Goal: Task Accomplishment & Management: Manage account settings

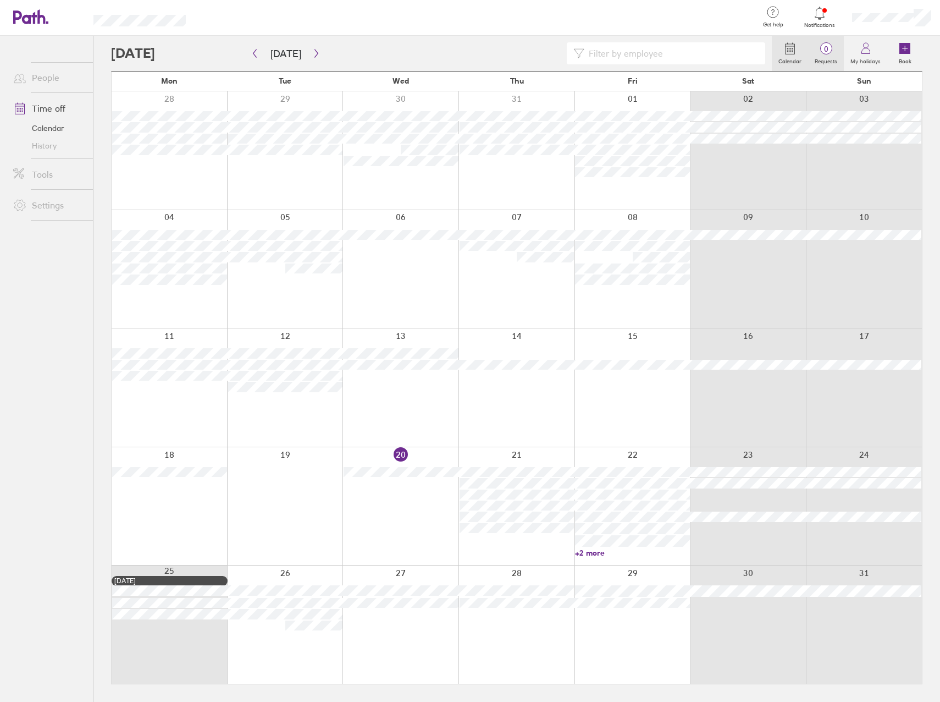
click at [834, 56] on label "Requests" at bounding box center [826, 60] width 36 height 10
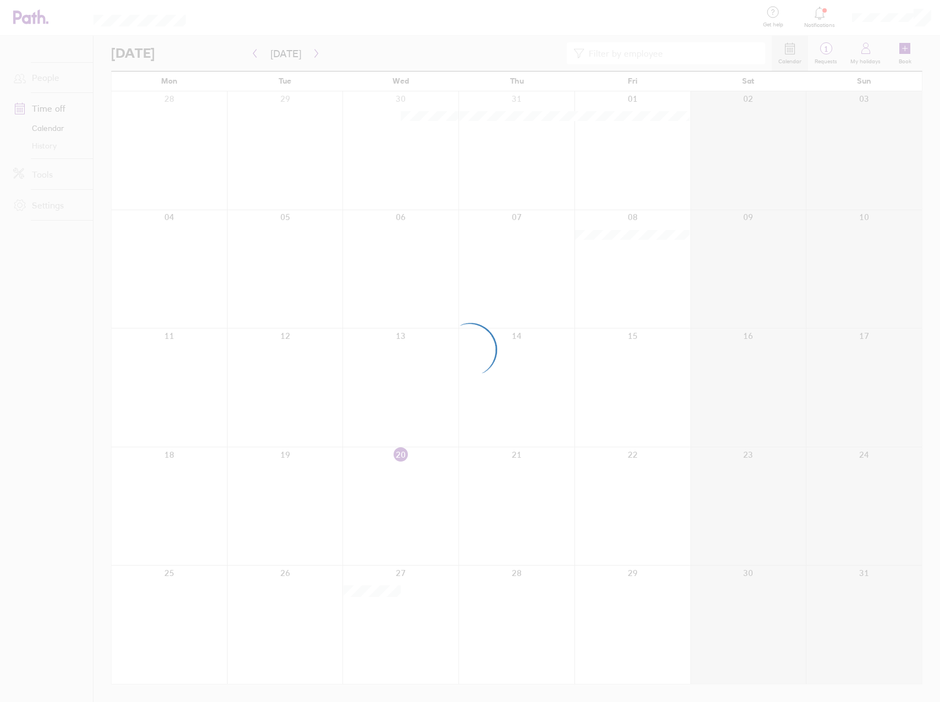
click at [827, 56] on div at bounding box center [470, 351] width 940 height 702
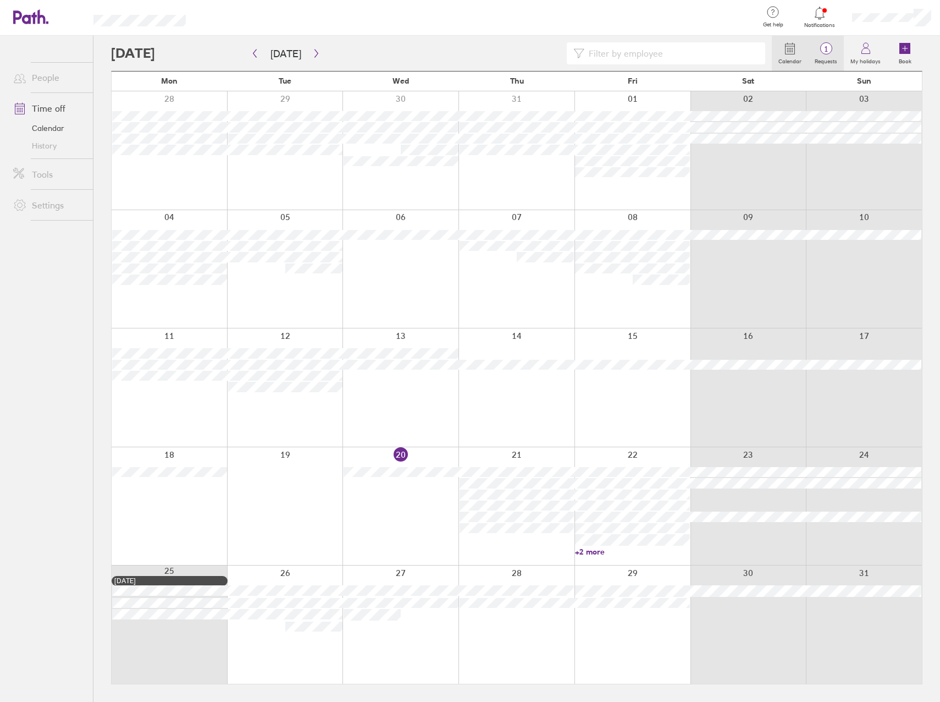
click at [827, 55] on label "Requests" at bounding box center [826, 60] width 36 height 10
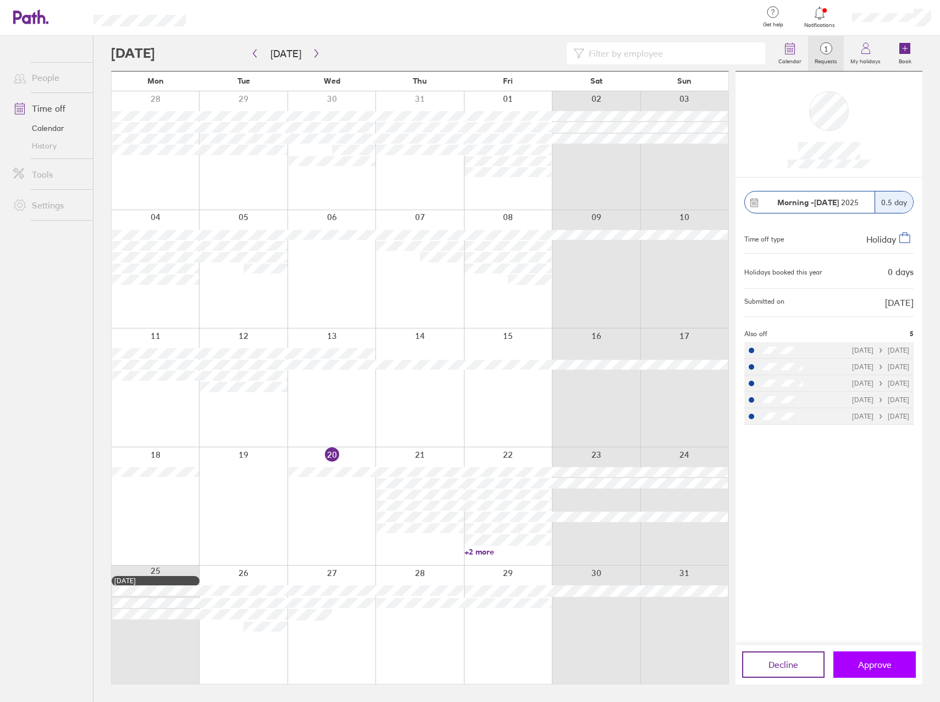
click at [871, 669] on span "Approve" at bounding box center [875, 664] width 34 height 10
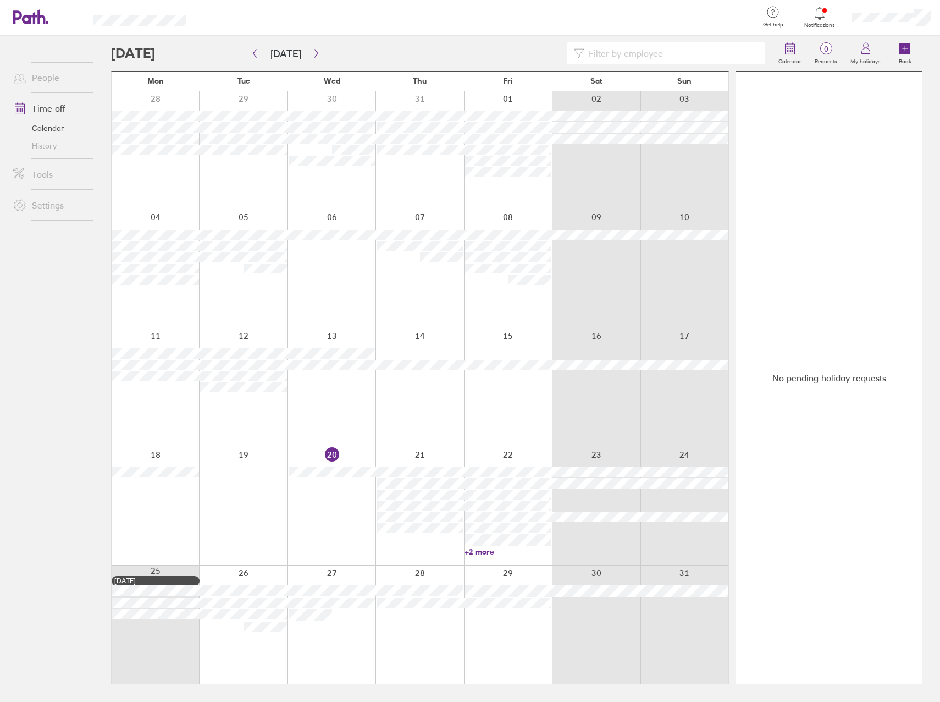
click at [256, 638] on div at bounding box center [243, 624] width 88 height 118
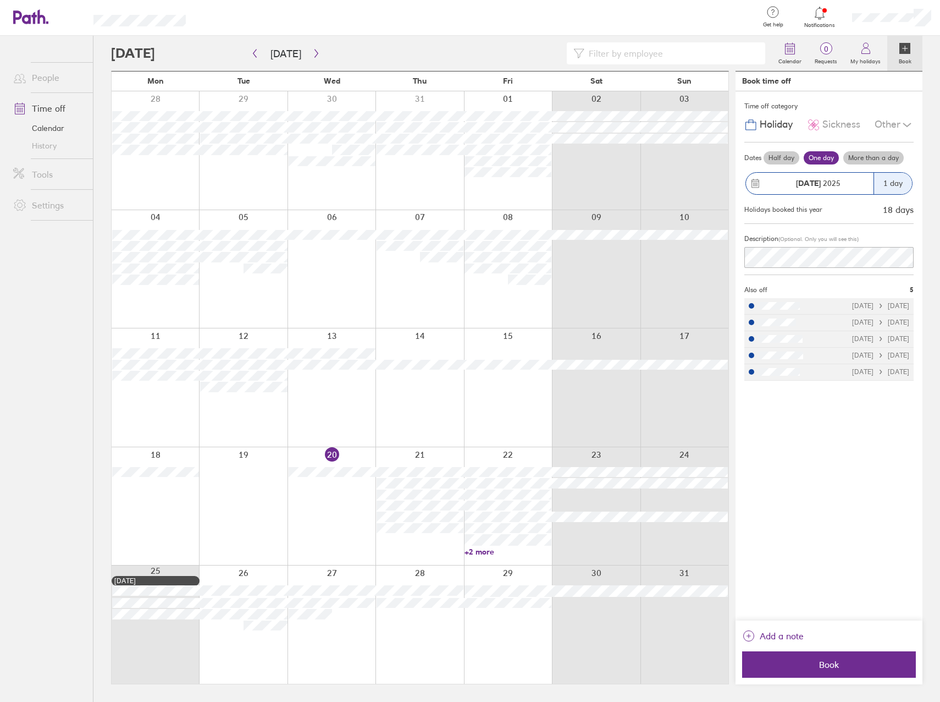
click at [326, 640] on div at bounding box center [332, 624] width 88 height 118
click at [752, 306] on div at bounding box center [751, 305] width 5 height 5
click at [815, 304] on li "[DATE] [DATE]" at bounding box center [829, 306] width 169 height 16
click at [820, 306] on li "[DATE] [DATE]" at bounding box center [829, 306] width 169 height 16
click at [838, 315] on li "[DATE] [DATE]" at bounding box center [829, 323] width 169 height 16
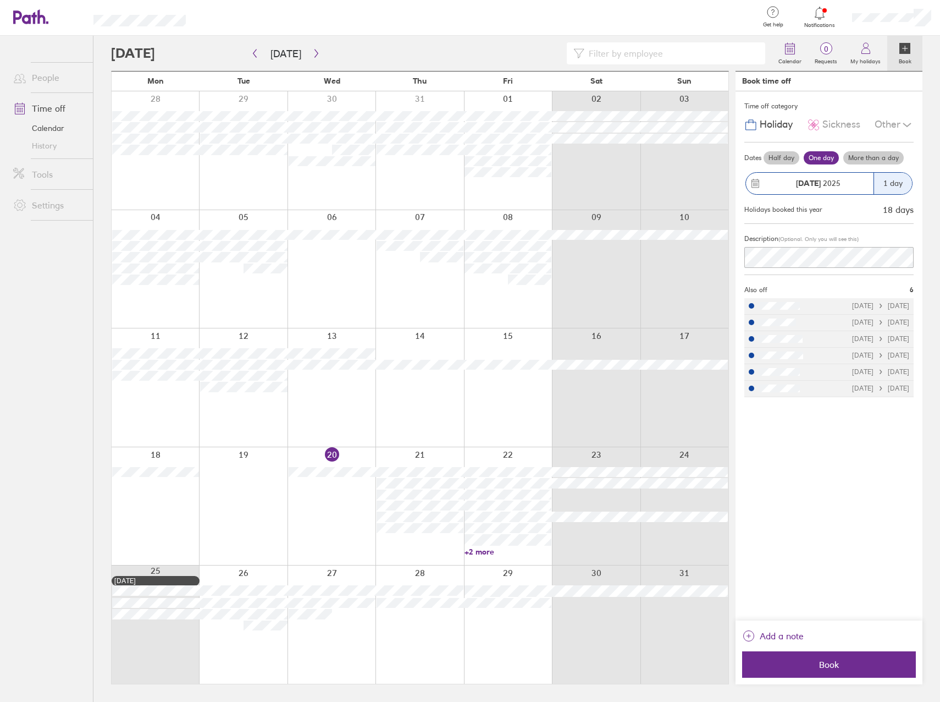
click at [913, 293] on span "6" at bounding box center [912, 290] width 4 height 8
click at [913, 292] on span "6" at bounding box center [912, 290] width 4 height 8
click at [899, 124] on div "Other" at bounding box center [894, 124] width 39 height 21
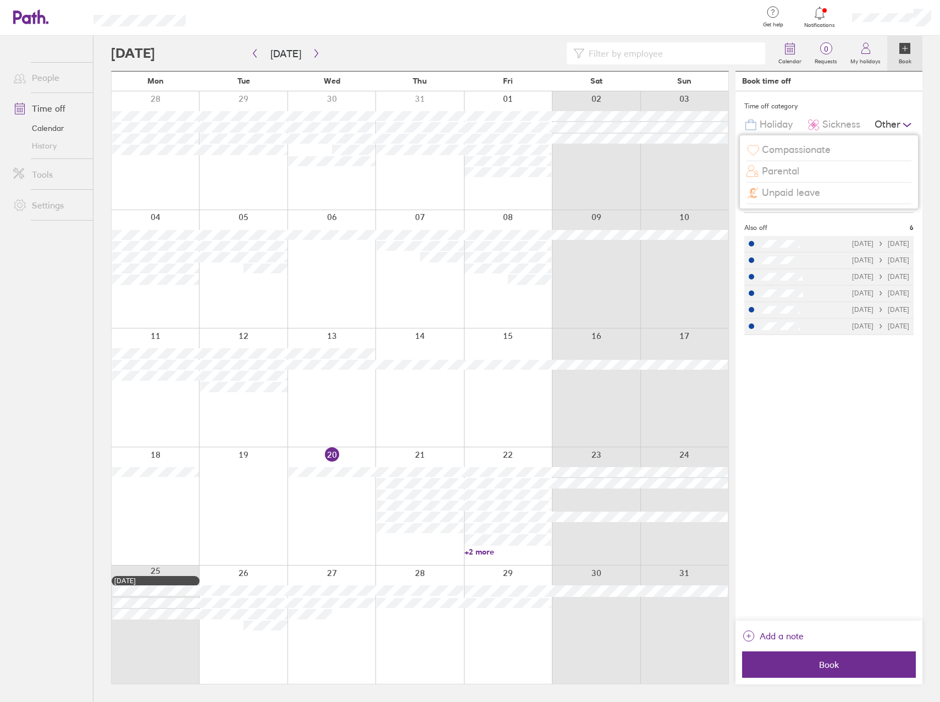
click at [772, 128] on span "Holiday" at bounding box center [776, 125] width 33 height 12
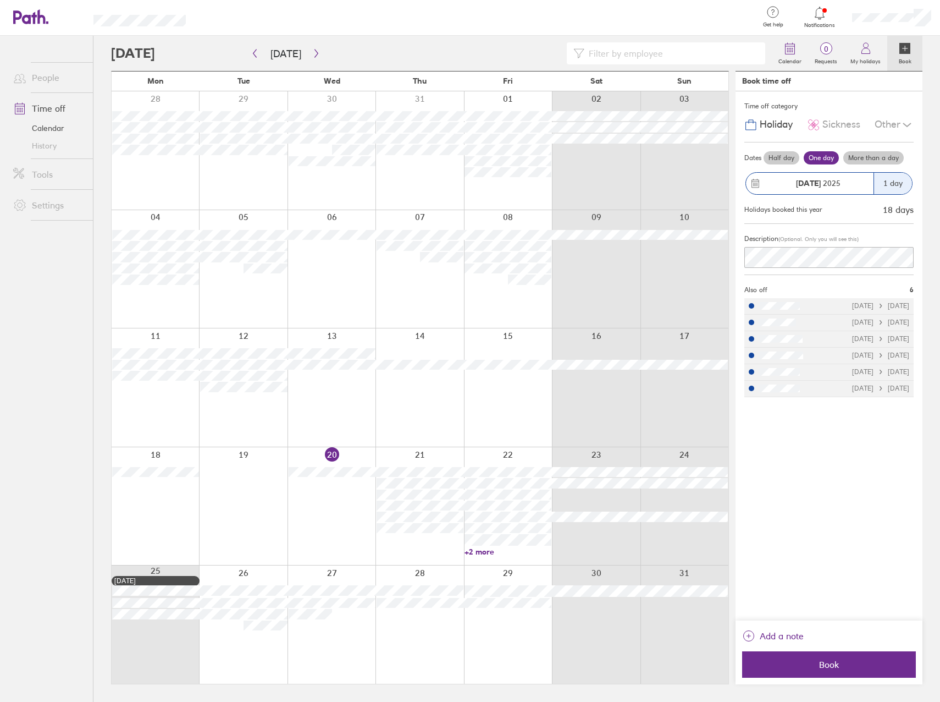
click at [908, 124] on icon at bounding box center [907, 124] width 13 height 13
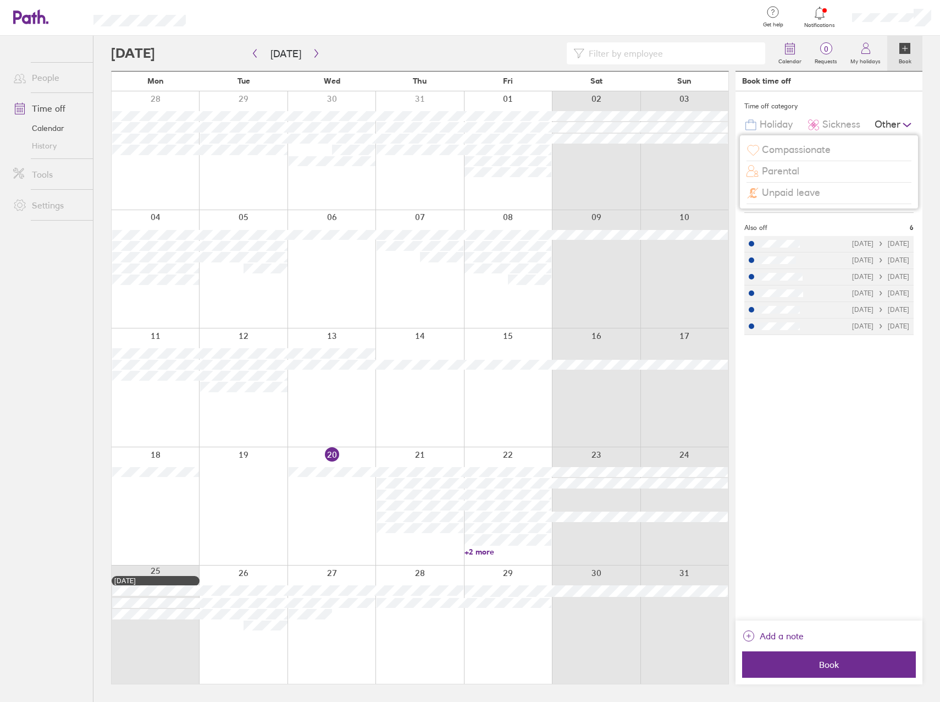
click at [45, 80] on link "People" at bounding box center [48, 78] width 89 height 22
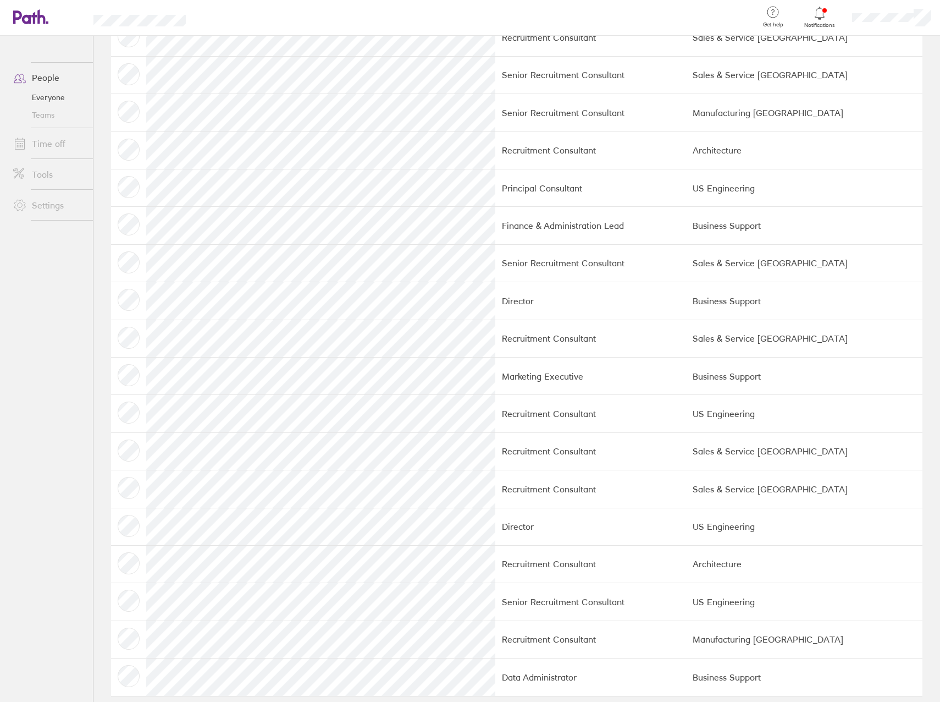
scroll to position [542, 0]
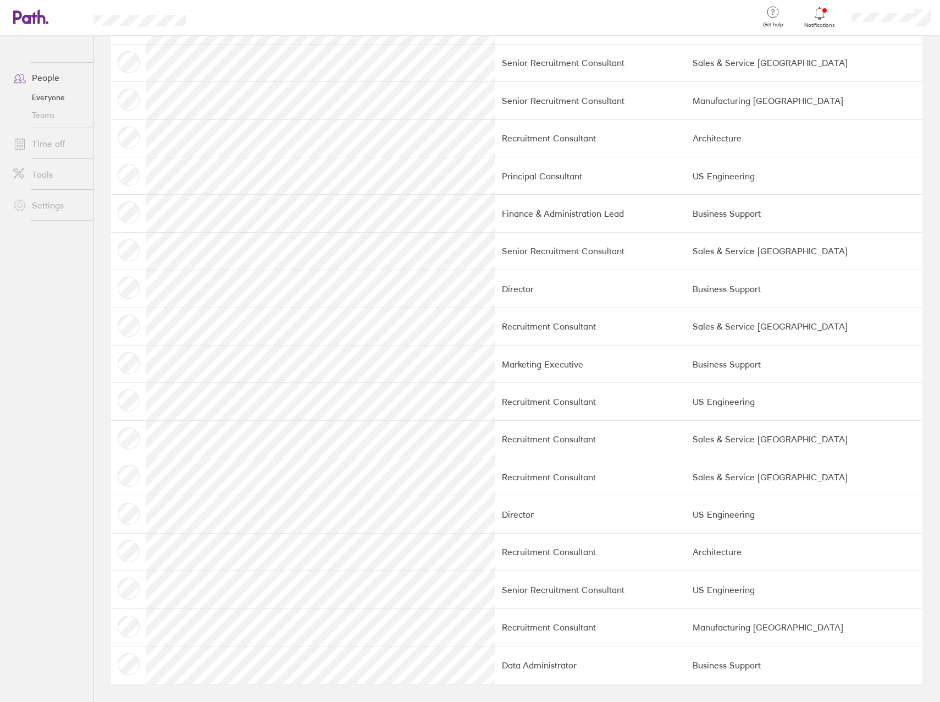
drag, startPoint x: 112, startPoint y: 553, endPoint x: 142, endPoint y: 549, distance: 30.5
click at [112, 553] on td at bounding box center [128, 551] width 35 height 37
drag, startPoint x: 142, startPoint y: 549, endPoint x: 132, endPoint y: 551, distance: 10.0
click at [132, 551] on td at bounding box center [128, 551] width 35 height 37
click at [396, 540] on tr "Recruitment Consultant Architecture" at bounding box center [517, 551] width 812 height 37
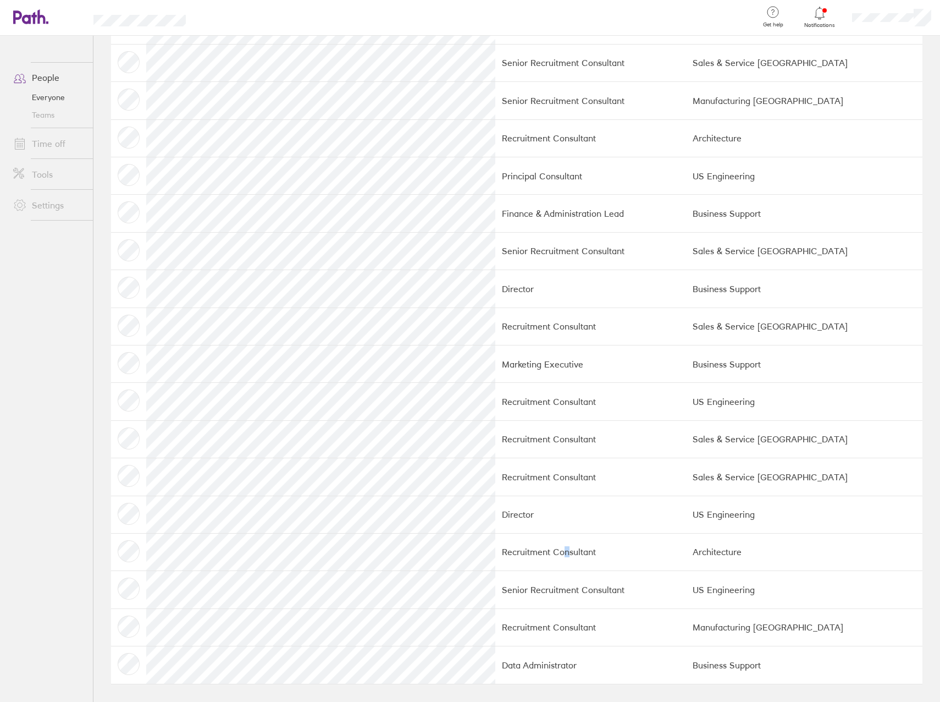
drag, startPoint x: 463, startPoint y: 540, endPoint x: 469, endPoint y: 540, distance: 6.0
click at [495, 540] on td "Recruitment Consultant" at bounding box center [590, 551] width 191 height 37
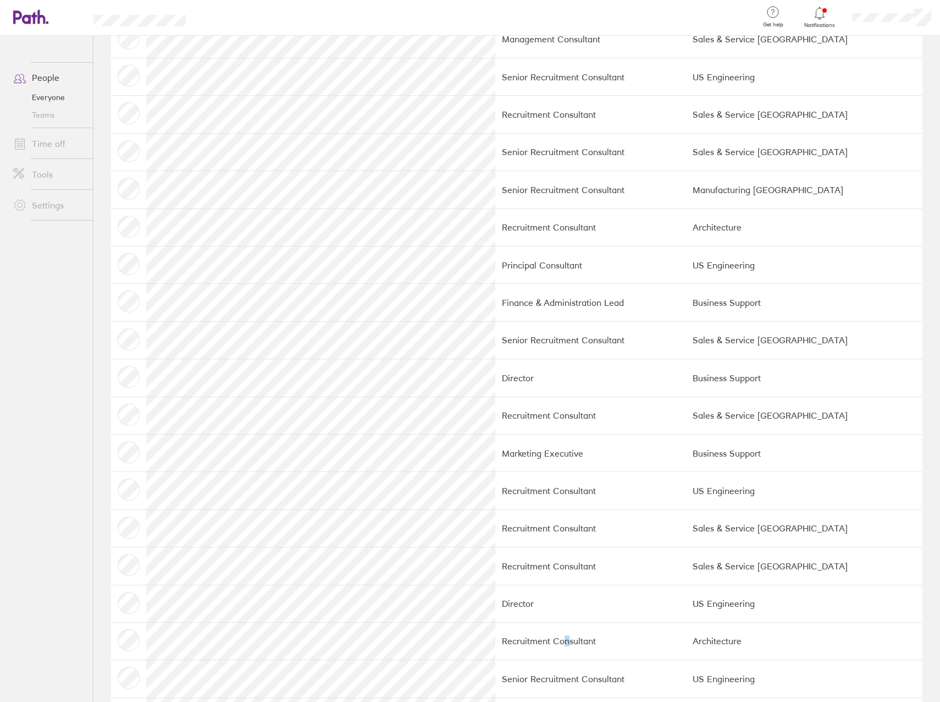
scroll to position [322, 0]
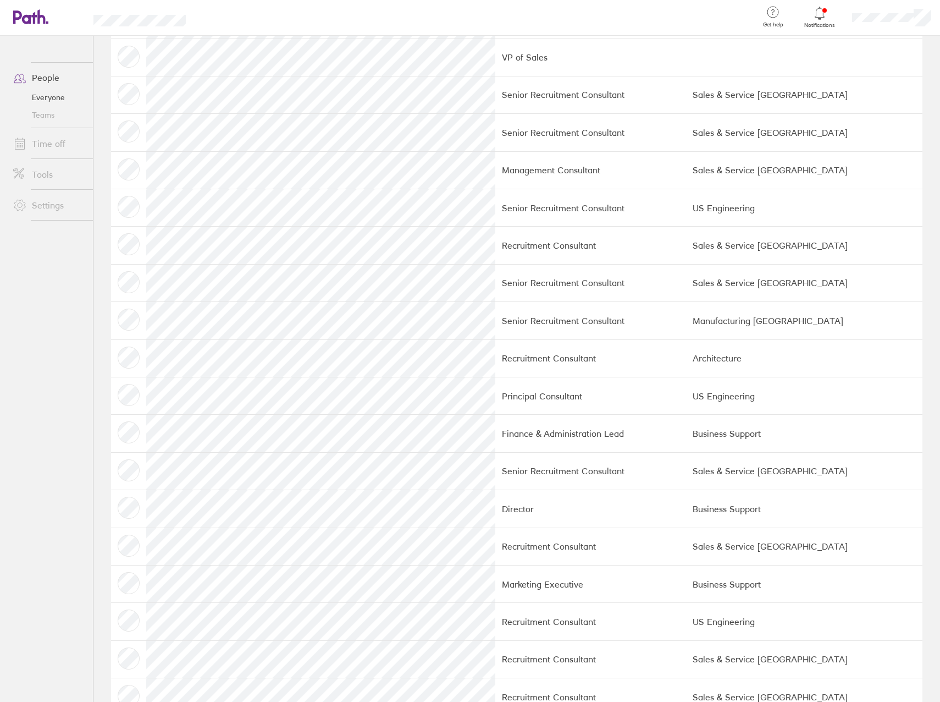
click at [45, 113] on link "Teams" at bounding box center [48, 115] width 89 height 18
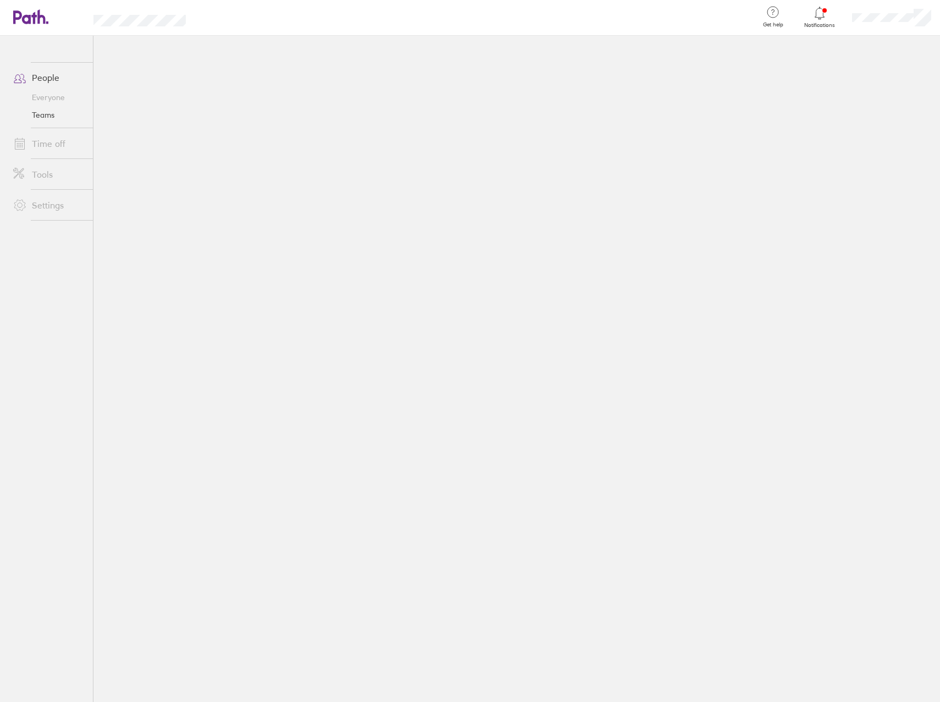
click at [63, 149] on link "Time off" at bounding box center [48, 144] width 89 height 22
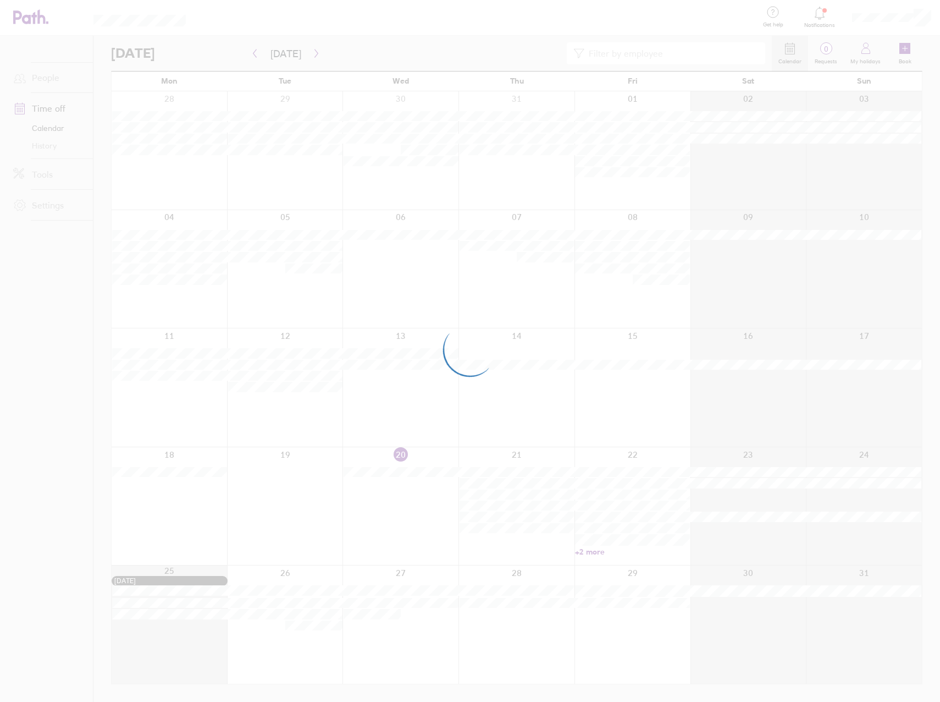
click at [377, 635] on div at bounding box center [470, 351] width 940 height 702
drag, startPoint x: 377, startPoint y: 635, endPoint x: 439, endPoint y: 504, distance: 145.1
click at [439, 504] on div at bounding box center [470, 351] width 940 height 702
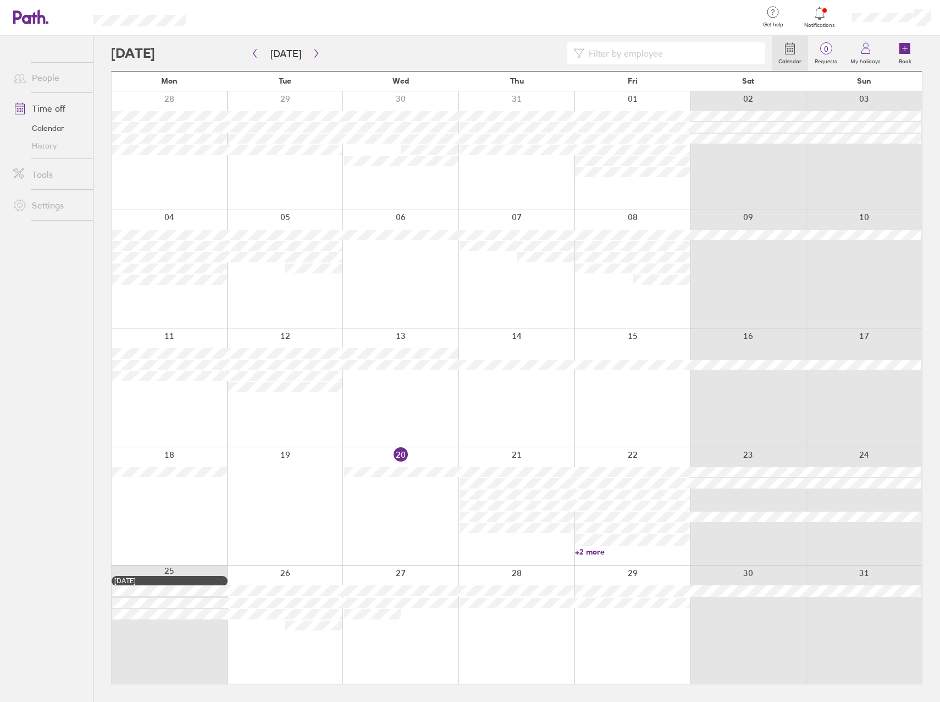
click at [417, 638] on div at bounding box center [401, 624] width 116 height 118
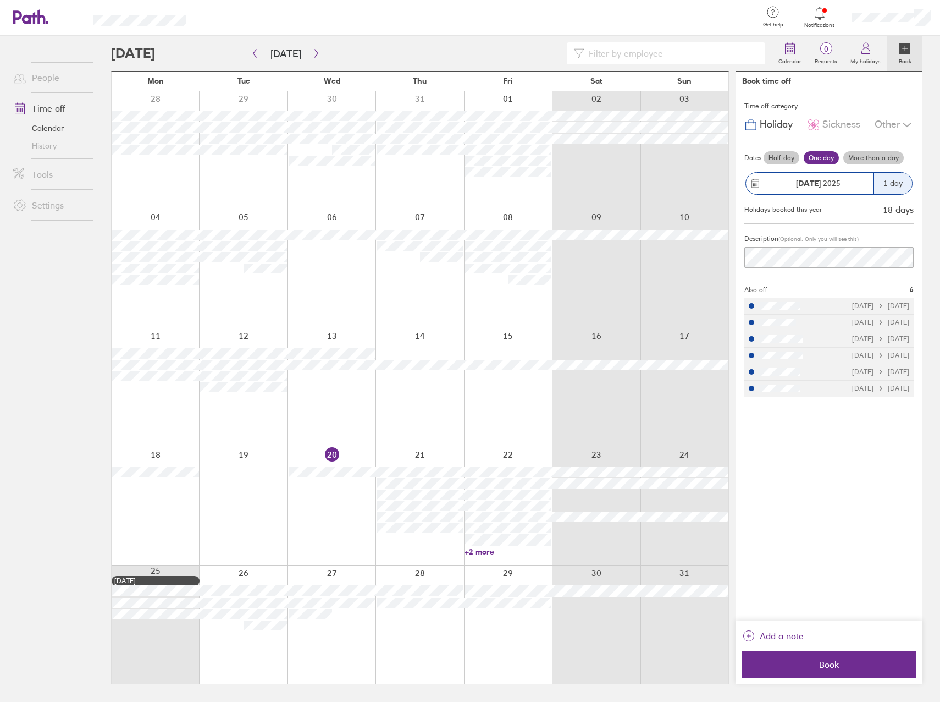
click at [881, 303] on div "[DATE] [DATE]" at bounding box center [880, 306] width 57 height 8
drag, startPoint x: 866, startPoint y: 306, endPoint x: 858, endPoint y: 307, distance: 8.3
click at [858, 307] on div "[DATE] [DATE]" at bounding box center [880, 306] width 57 height 8
click at [752, 308] on div at bounding box center [751, 305] width 5 height 5
drag, startPoint x: 752, startPoint y: 307, endPoint x: 762, endPoint y: 293, distance: 17.5
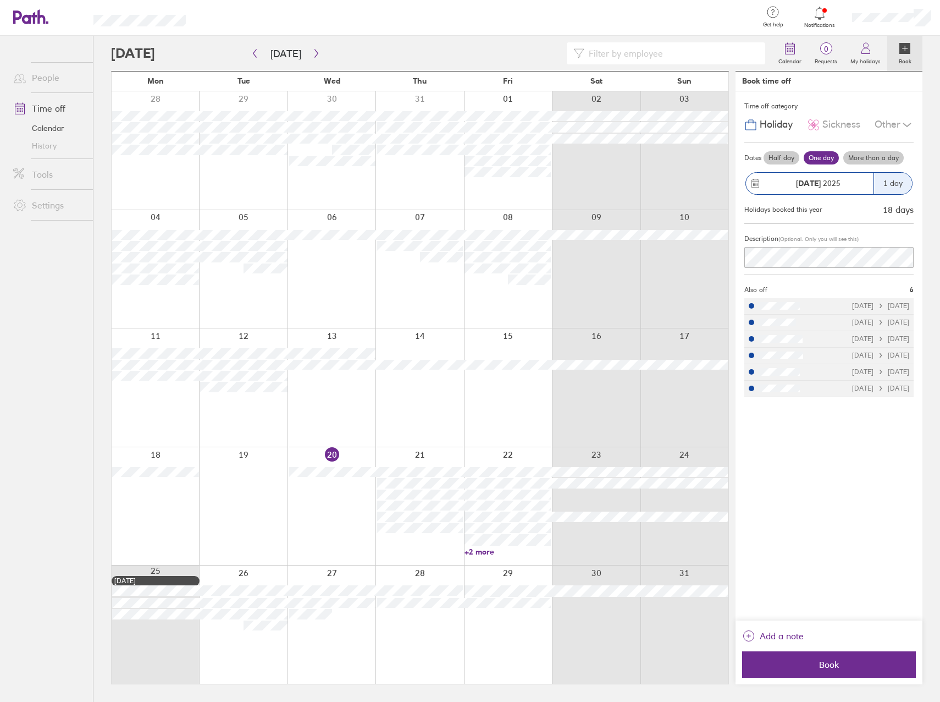
click at [755, 293] on span "Also off" at bounding box center [756, 290] width 23 height 8
drag, startPoint x: 918, startPoint y: 293, endPoint x: 910, endPoint y: 292, distance: 8.3
click at [917, 293] on div "Time off category Holiday Sickness Other Dates Half day One day More than a day…" at bounding box center [829, 355] width 187 height 529
click at [910, 292] on span "6" at bounding box center [912, 290] width 4 height 8
click at [905, 126] on icon at bounding box center [907, 124] width 13 height 13
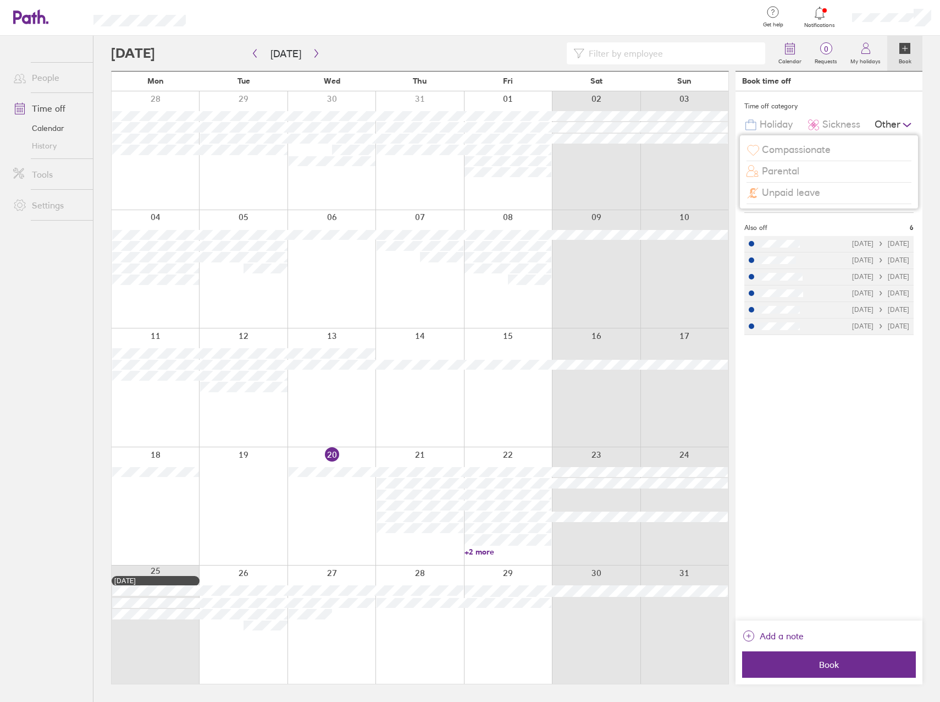
click at [792, 476] on div "Time off category Holiday Sickness Other Compassionate Parental Unpaid leave Da…" at bounding box center [829, 355] width 187 height 529
